Goal: Navigation & Orientation: Find specific page/section

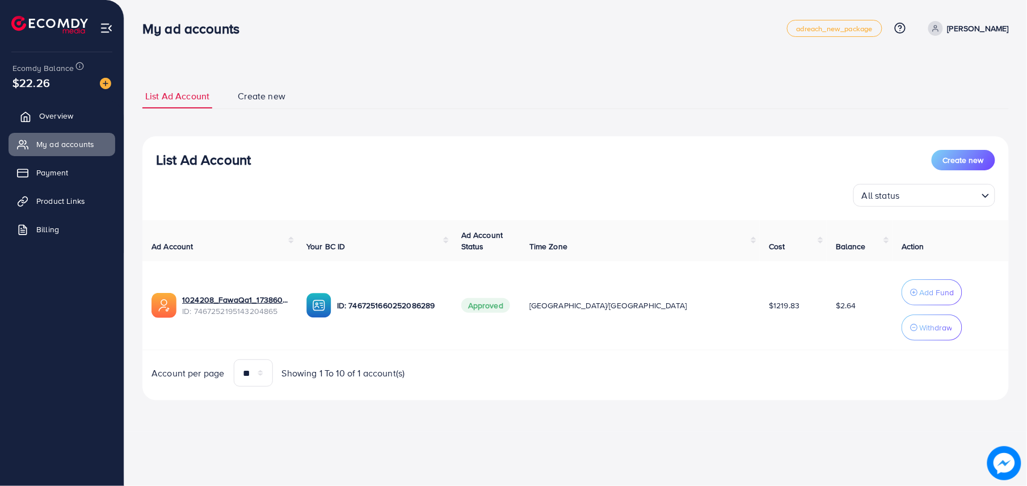
click at [60, 103] on ul "Overview My ad accounts Payment Product Links Billing" at bounding box center [62, 176] width 124 height 153
click at [66, 116] on span "Overview" at bounding box center [56, 115] width 34 height 11
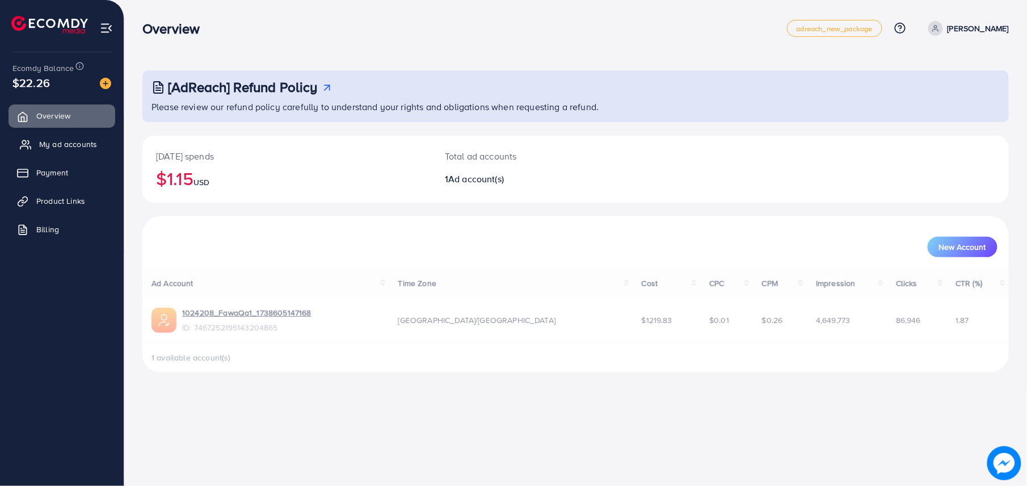
click at [76, 145] on span "My ad accounts" at bounding box center [68, 143] width 58 height 11
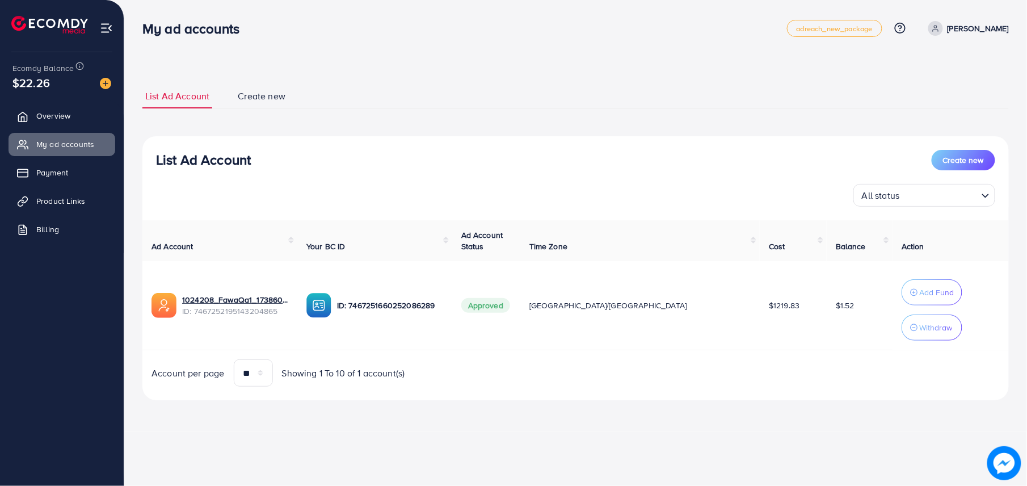
click at [53, 100] on ul "Overview My ad accounts Payment Product Links Billing" at bounding box center [62, 176] width 124 height 153
click at [58, 111] on span "Overview" at bounding box center [56, 115] width 34 height 11
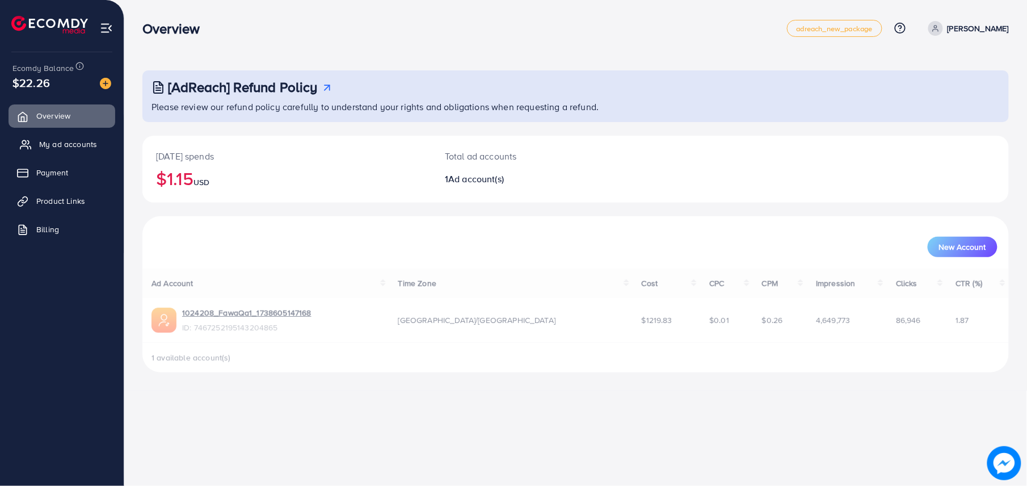
click at [66, 156] on link "My ad accounts" at bounding box center [62, 144] width 107 height 23
